Goal: Task Accomplishment & Management: Complete application form

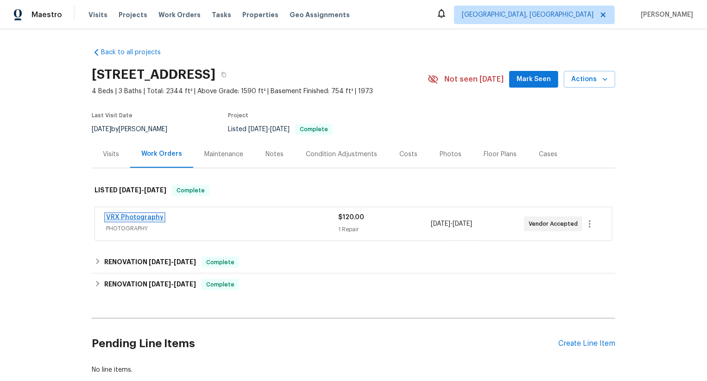
click at [133, 218] on link "VRX Photography" at bounding box center [134, 217] width 57 height 6
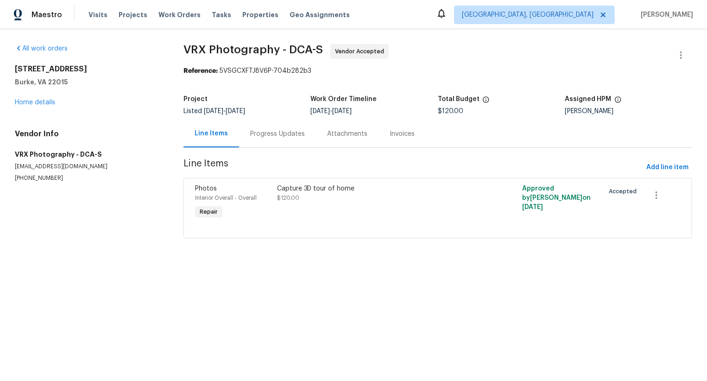
click at [265, 141] on div "Progress Updates" at bounding box center [277, 133] width 77 height 27
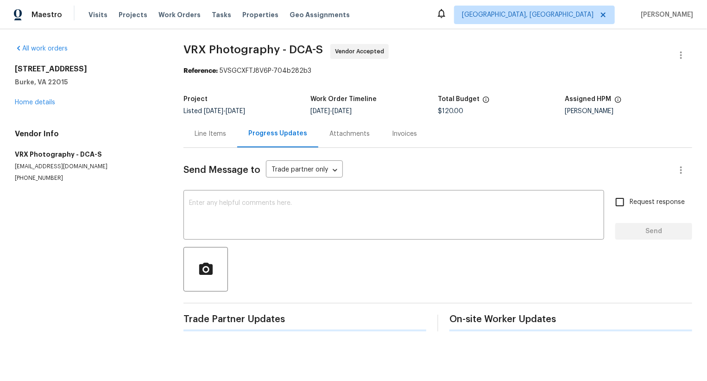
click at [265, 141] on div "Progress Updates" at bounding box center [277, 133] width 81 height 27
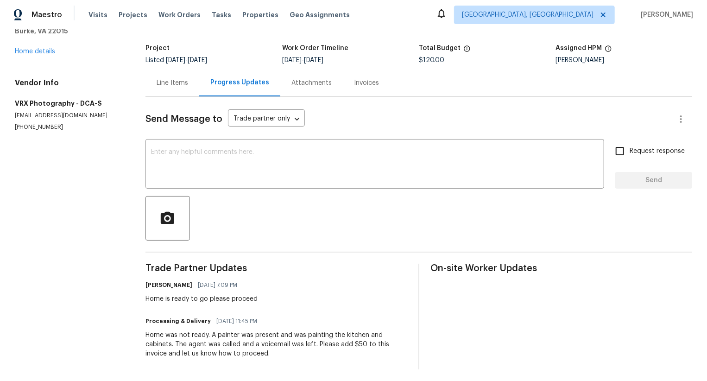
scroll to position [40, 0]
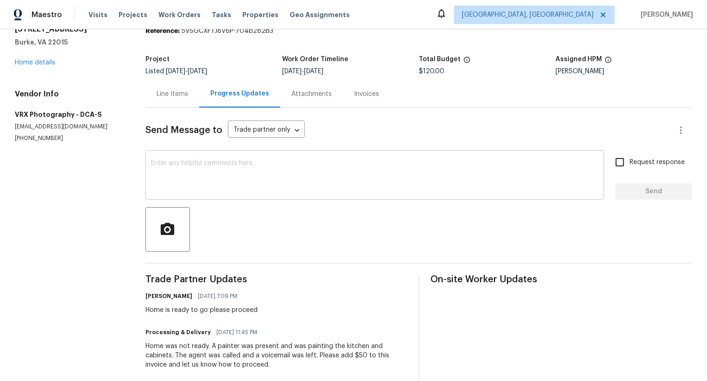
click at [272, 186] on textarea at bounding box center [375, 176] width 448 height 32
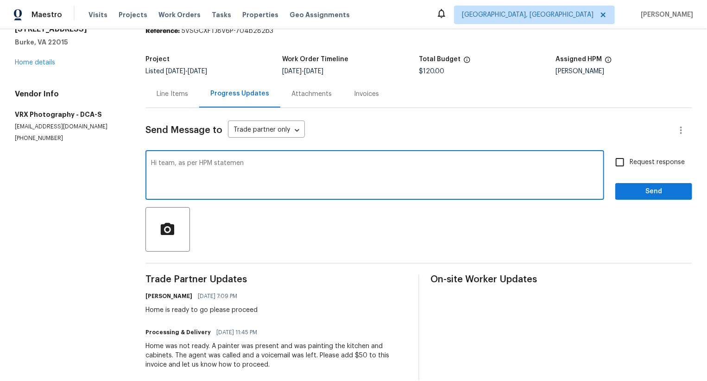
click at [159, 294] on h6 "[PERSON_NAME]" at bounding box center [169, 296] width 47 height 9
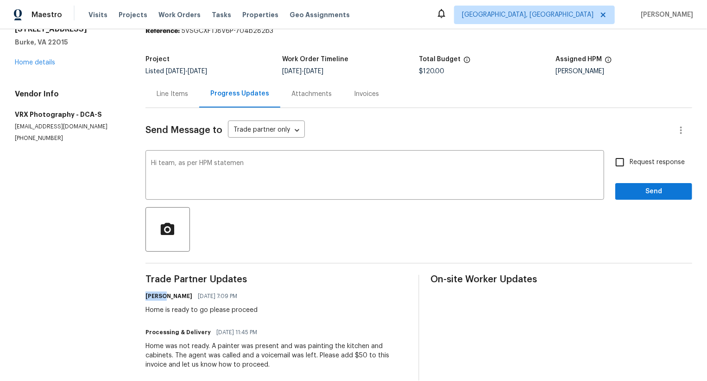
click at [159, 294] on h6 "[PERSON_NAME]" at bounding box center [169, 296] width 47 height 9
copy h6 "[PERSON_NAME]"
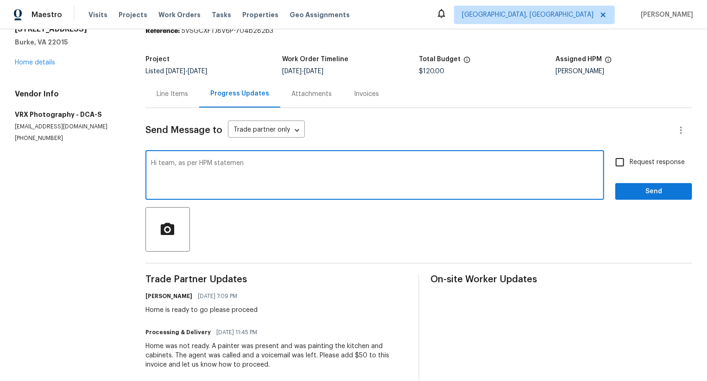
drag, startPoint x: 248, startPoint y: 162, endPoint x: 200, endPoint y: 164, distance: 47.3
click at [200, 164] on textarea "Hi team, as per HPM statemen" at bounding box center [375, 176] width 448 height 32
paste textarea "[PERSON_NAME]"
click at [250, 164] on textarea "Hi team, as per our [PERSON_NAME]. The property is ready for 3D photoshoot. Kin…" at bounding box center [375, 176] width 448 height 32
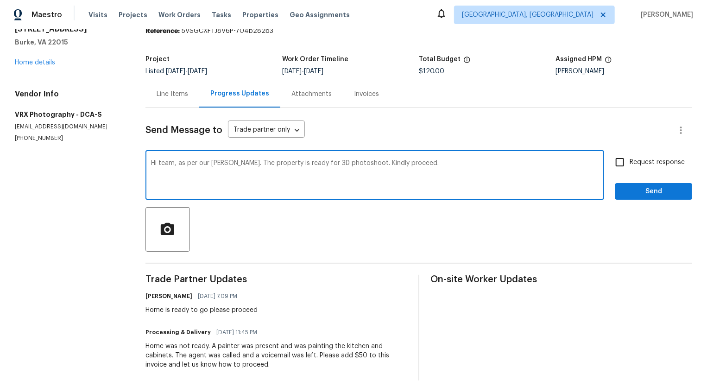
click at [250, 164] on textarea "Hi team, as per our [PERSON_NAME]. The property is ready for 3D photoshoot. Kin…" at bounding box center [375, 176] width 448 height 32
paste textarea "ello team, [PERSON_NAME] has confirmed that the property is ready for 3D photos…"
type textarea "Hello team, [PERSON_NAME] has confirmed that the property is ready for 3D photo…"
click at [630, 161] on input "Request response" at bounding box center [620, 162] width 19 height 19
checkbox input "true"
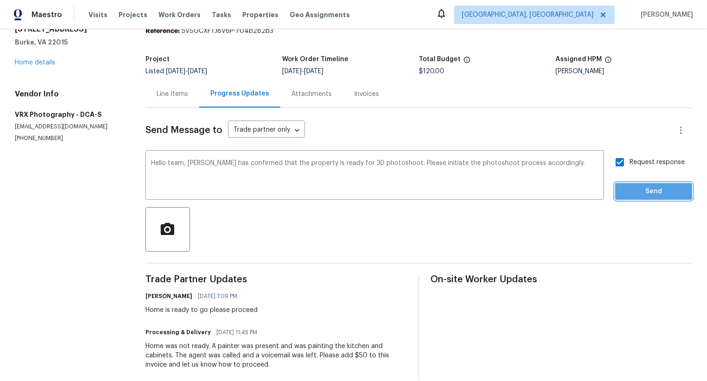
click at [640, 196] on span "Send" at bounding box center [654, 192] width 62 height 12
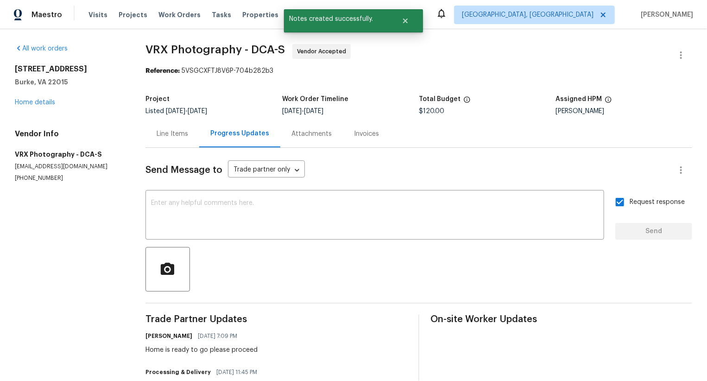
click at [188, 137] on div "Line Items" at bounding box center [173, 133] width 32 height 9
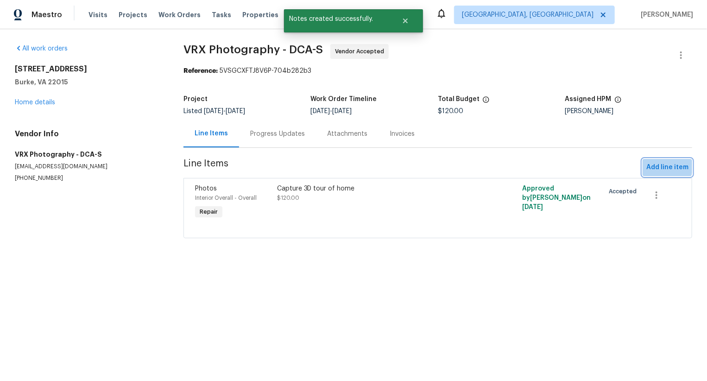
click at [658, 166] on span "Add line item" at bounding box center [668, 168] width 42 height 12
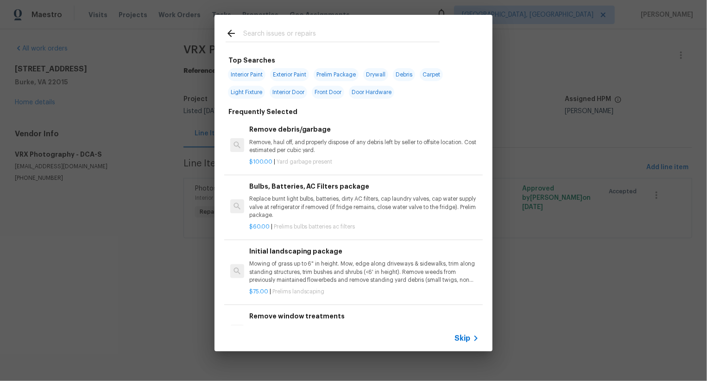
click at [280, 39] on input "text" at bounding box center [341, 35] width 197 height 14
click at [464, 335] on span "Skip" at bounding box center [463, 338] width 16 height 9
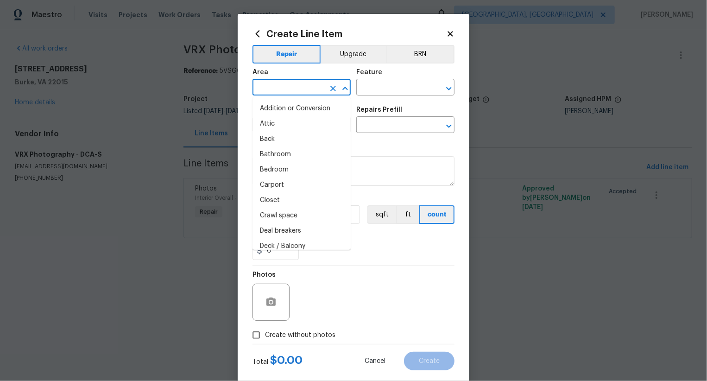
click at [288, 89] on input "text" at bounding box center [289, 88] width 72 height 14
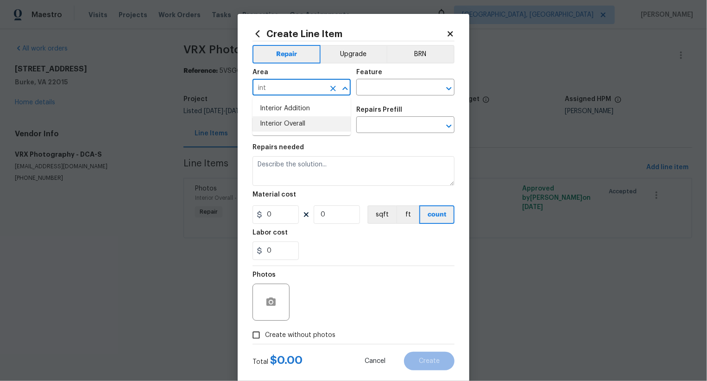
click at [317, 119] on li "Interior Overall" at bounding box center [302, 123] width 98 height 15
type input "Interior Overall"
click at [386, 101] on div "Area Interior Overall ​ Feature ​ Issue ​ Repairs Prefill ​" at bounding box center [354, 101] width 202 height 75
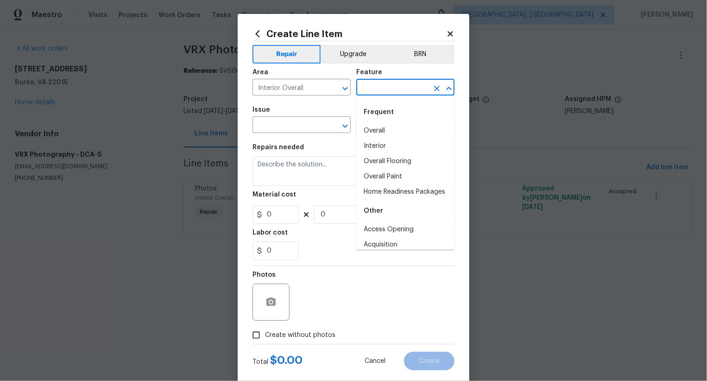
click at [386, 88] on input "text" at bounding box center [392, 88] width 72 height 14
click at [383, 133] on li "Overall" at bounding box center [405, 130] width 98 height 15
type input "Overall"
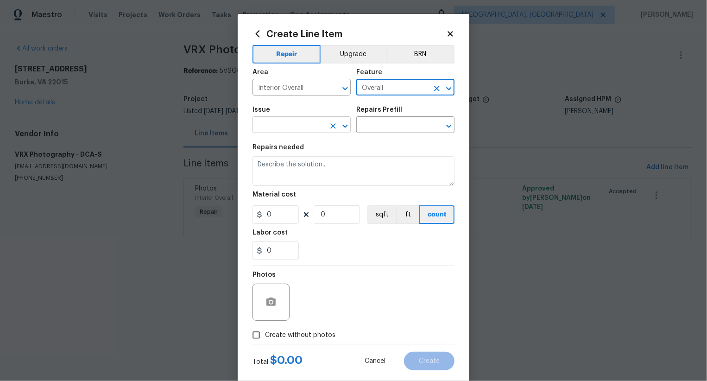
click at [308, 133] on input "text" at bounding box center [289, 126] width 72 height 14
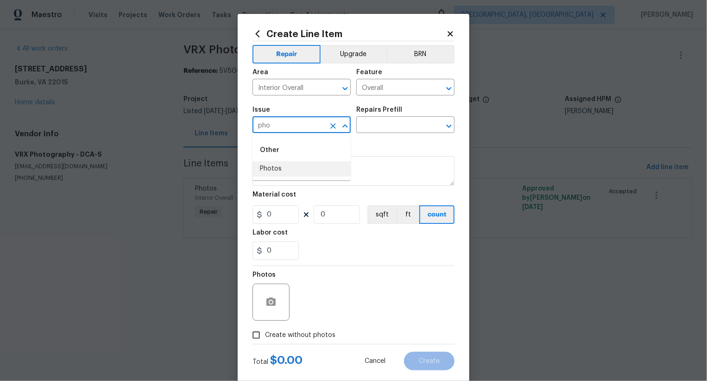
click at [305, 178] on ul "Other Photos" at bounding box center [302, 157] width 98 height 45
click at [305, 170] on li "Photos" at bounding box center [302, 168] width 98 height 15
type input "Photos"
click at [388, 120] on input "text" at bounding box center [392, 126] width 72 height 14
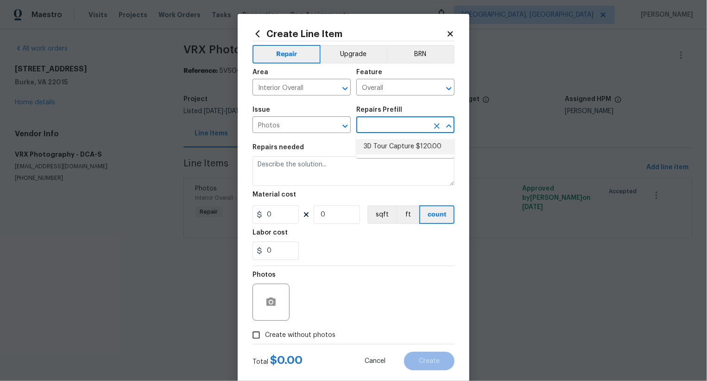
click at [391, 150] on li "3D Tour Capture $120.00" at bounding box center [405, 146] width 98 height 15
type input "3D Tour Capture $120.00"
type textarea "Capture 3D tour of home"
type input "1"
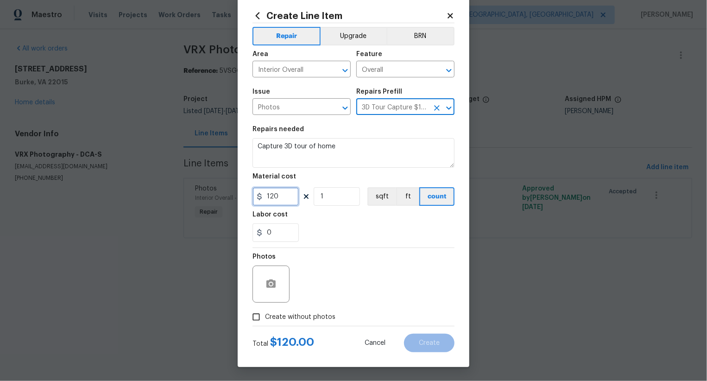
click at [279, 202] on input "120" at bounding box center [276, 196] width 46 height 19
type input "50"
click at [312, 314] on span "Create without photos" at bounding box center [300, 317] width 70 height 10
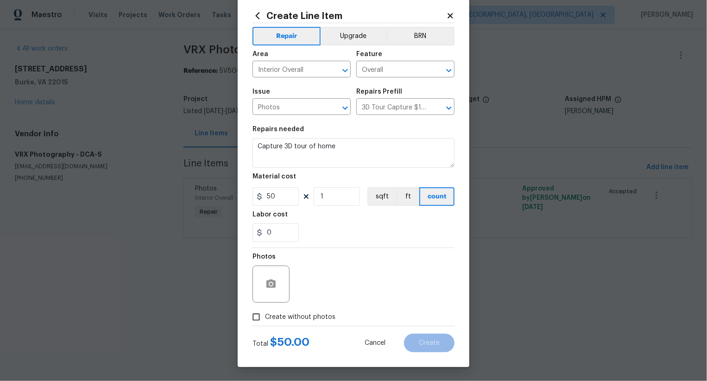
click at [265, 314] on input "Create without photos" at bounding box center [257, 317] width 18 height 18
checkbox input "true"
click at [357, 288] on textarea at bounding box center [376, 284] width 158 height 37
type textarea "."
click at [426, 340] on span "Create" at bounding box center [429, 343] width 21 height 7
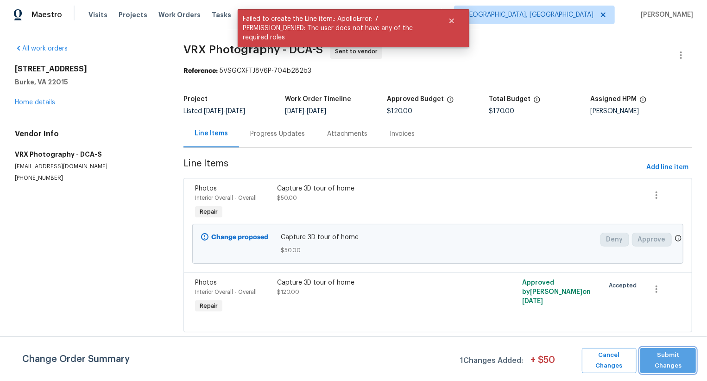
click at [662, 360] on span "Submit Changes" at bounding box center [668, 360] width 46 height 21
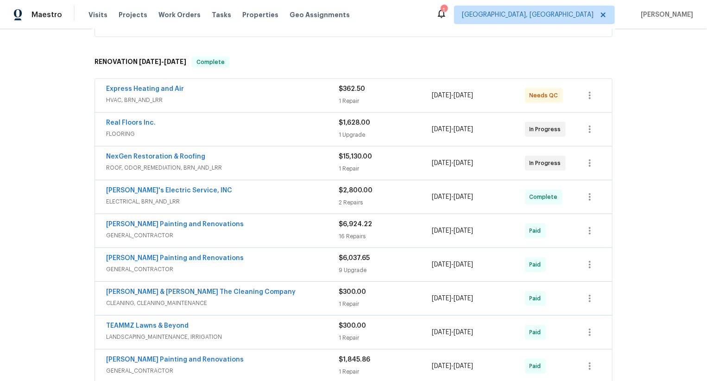
scroll to position [189, 0]
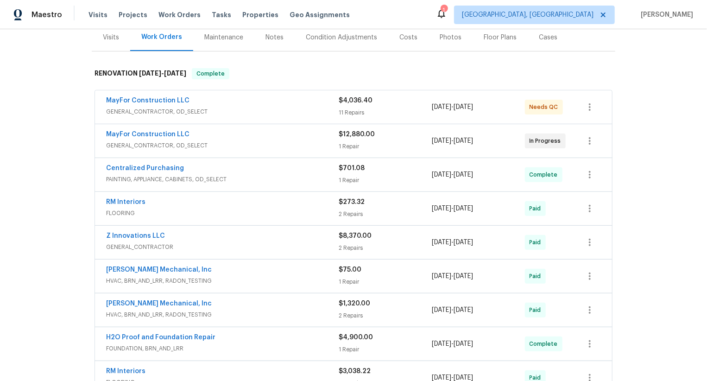
scroll to position [127, 0]
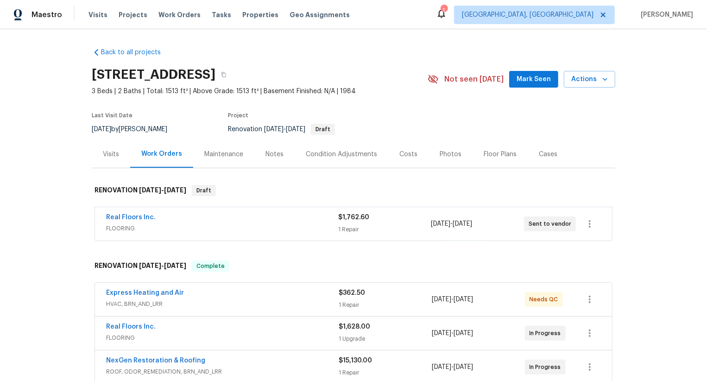
scroll to position [451, 0]
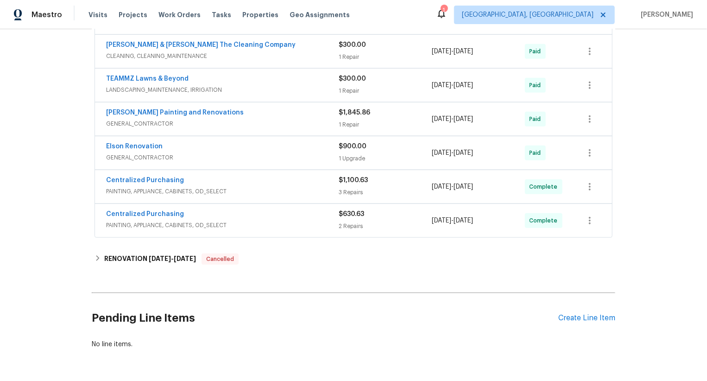
click at [599, 309] on div "Pending Line Items Create Line Item" at bounding box center [354, 318] width 524 height 43
click at [599, 314] on div "Create Line Item" at bounding box center [587, 318] width 57 height 9
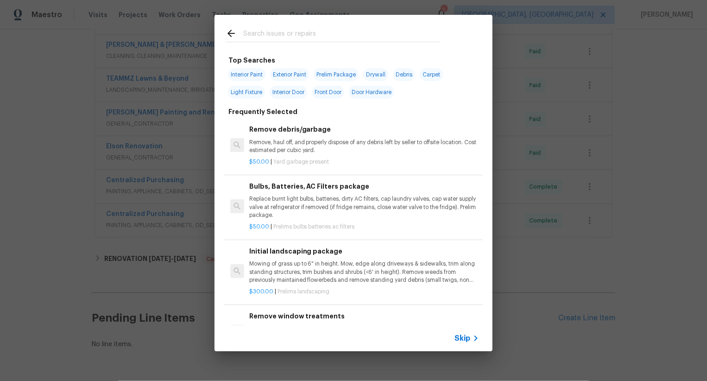
click at [461, 343] on div "Skip" at bounding box center [468, 338] width 27 height 11
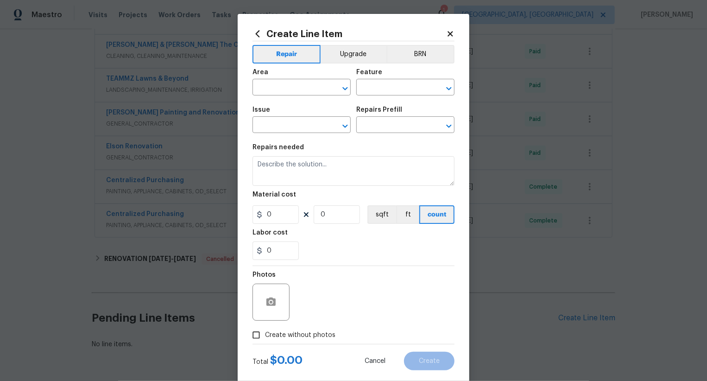
click at [462, 336] on div "Create Line Item Repair Upgrade BRN Area ​ Feature ​ Issue ​ Repairs Prefill ​ …" at bounding box center [354, 199] width 232 height 371
